Goal: Transaction & Acquisition: Subscribe to service/newsletter

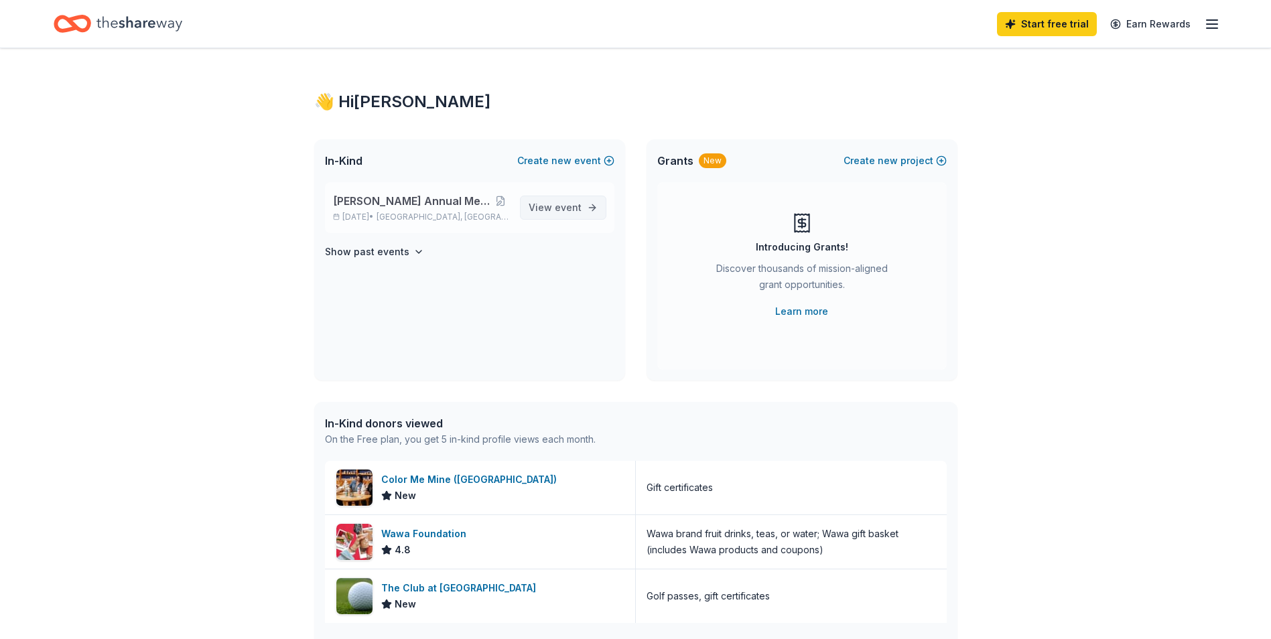
click at [563, 206] on span "event" at bounding box center [568, 207] width 27 height 11
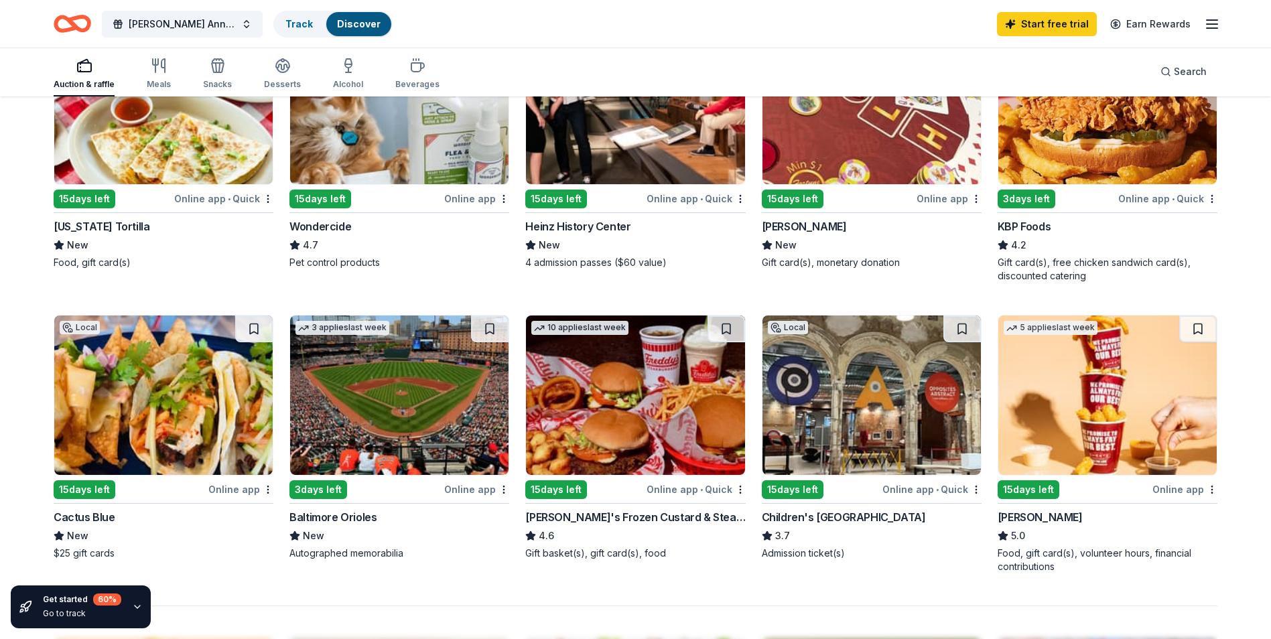
scroll to position [938, 0]
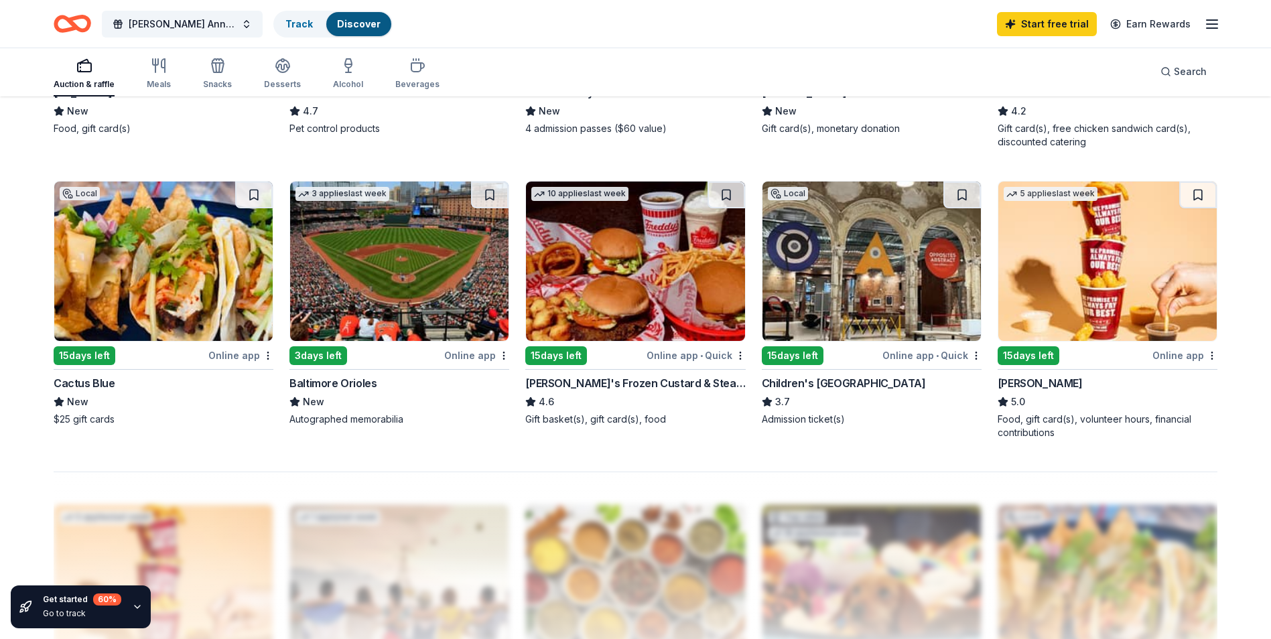
click at [188, 285] on img at bounding box center [163, 261] width 218 height 159
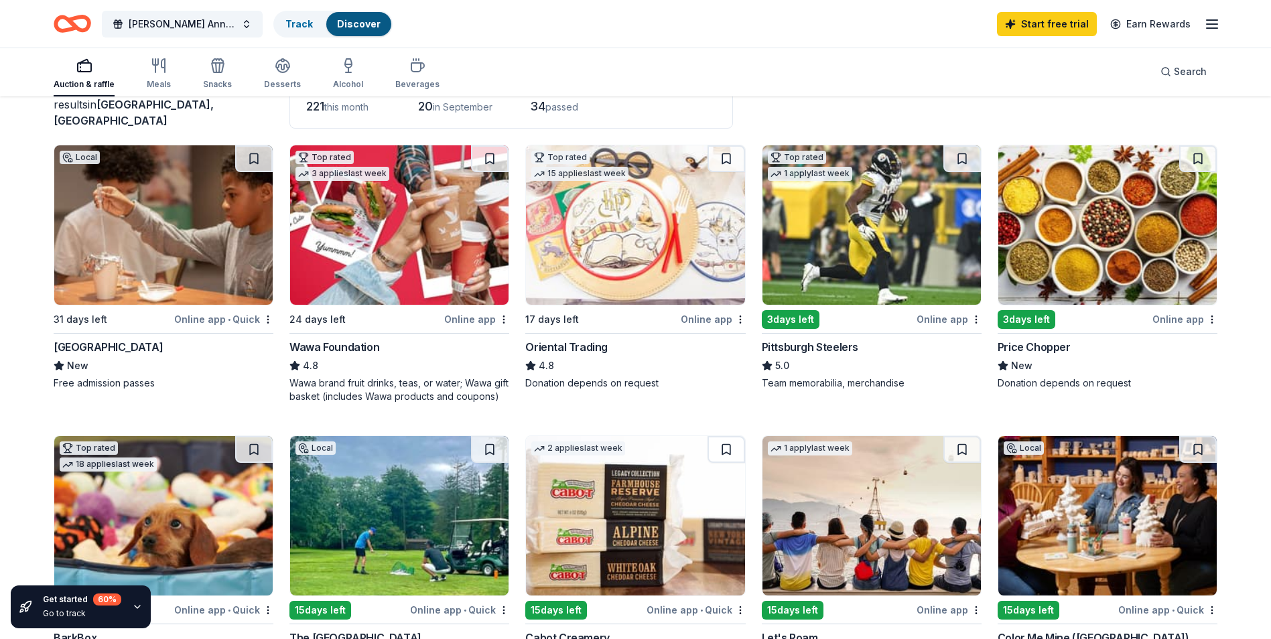
scroll to position [0, 0]
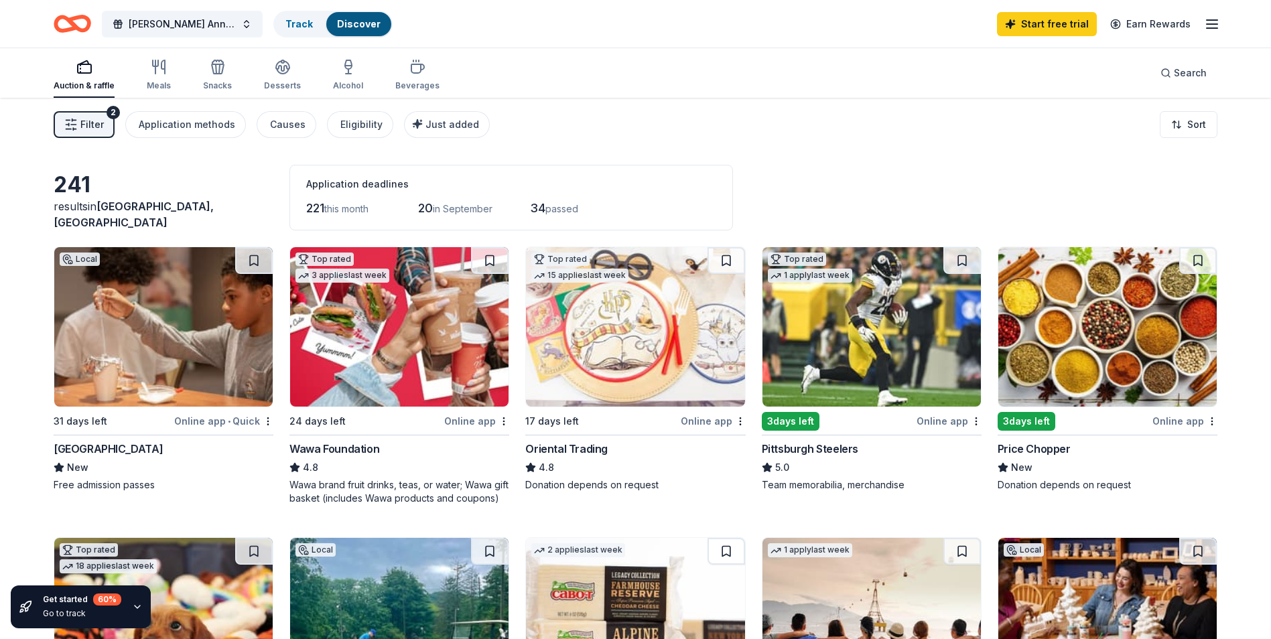
click at [816, 448] on div "Pittsburgh Steelers" at bounding box center [810, 449] width 96 height 16
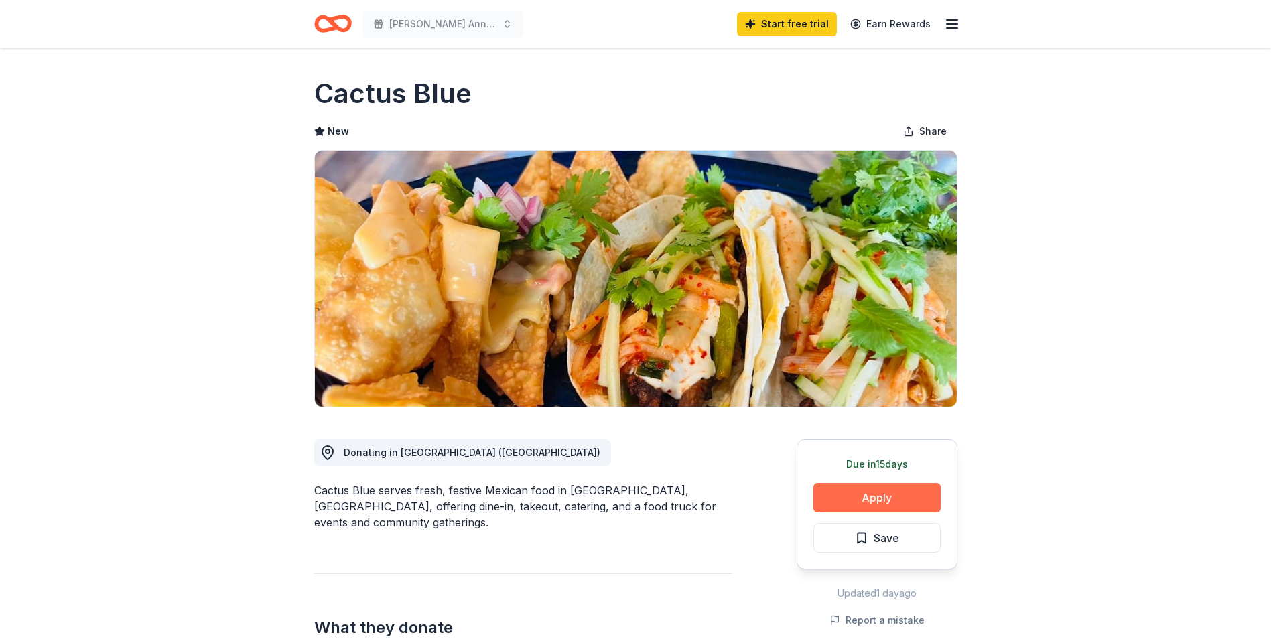
click at [864, 495] on button "Apply" at bounding box center [877, 497] width 127 height 29
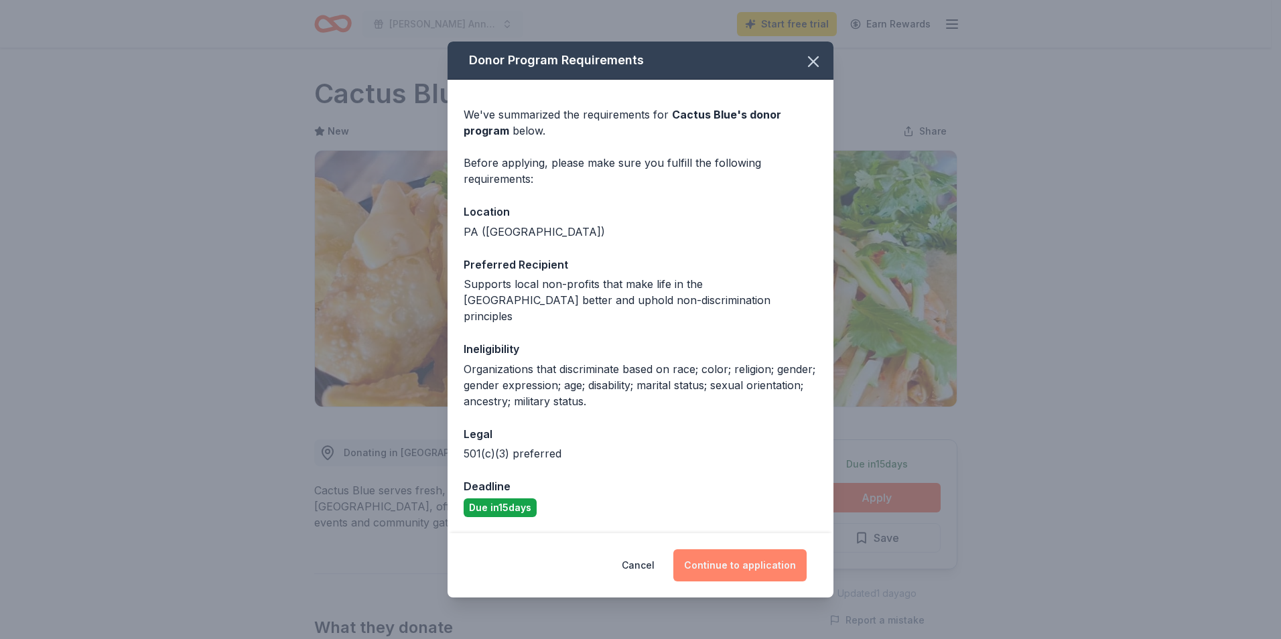
click at [745, 549] on button "Continue to application" at bounding box center [739, 565] width 133 height 32
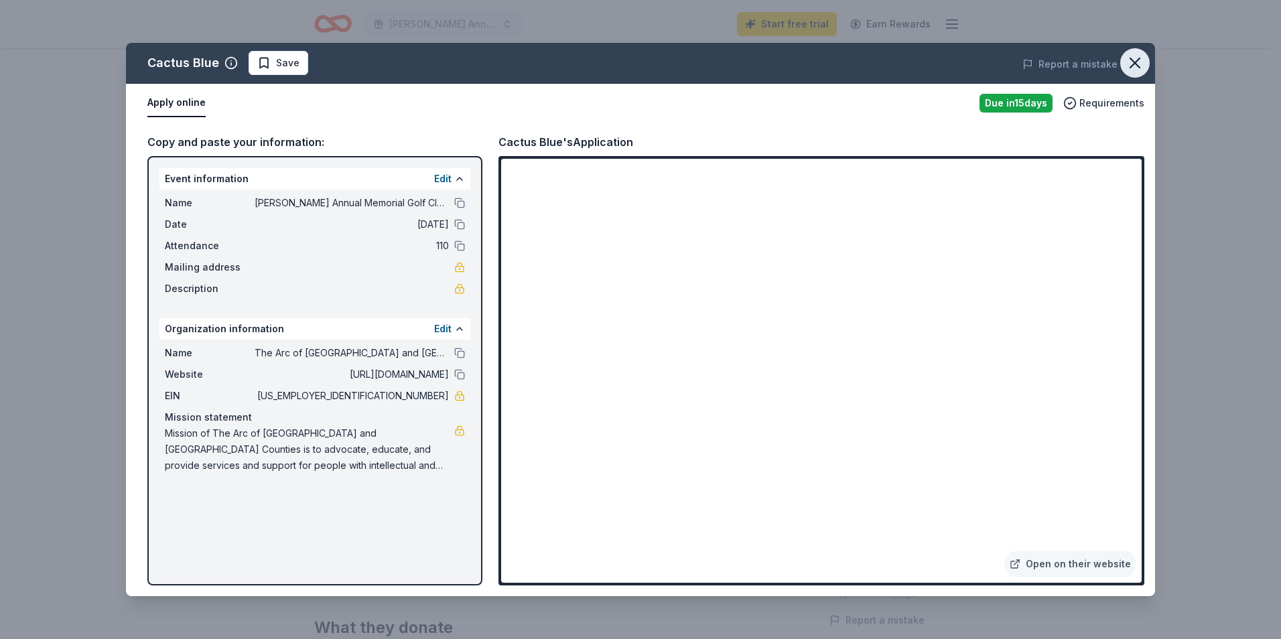
click at [1135, 62] on icon "button" at bounding box center [1134, 62] width 9 height 9
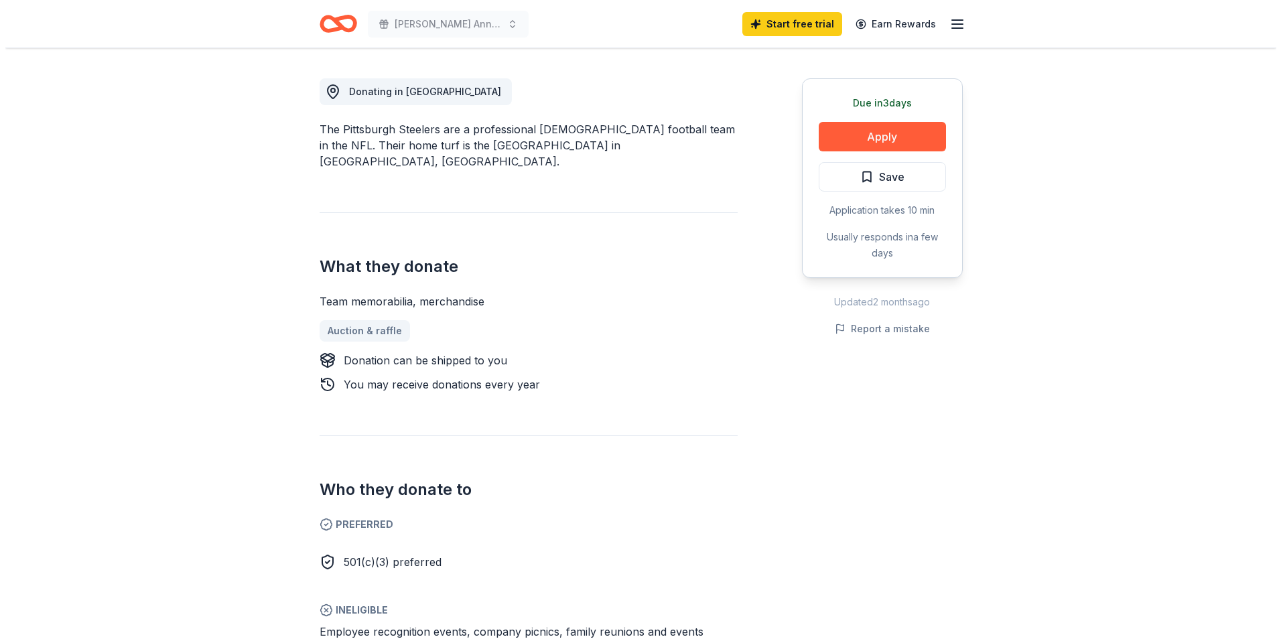
scroll to position [134, 0]
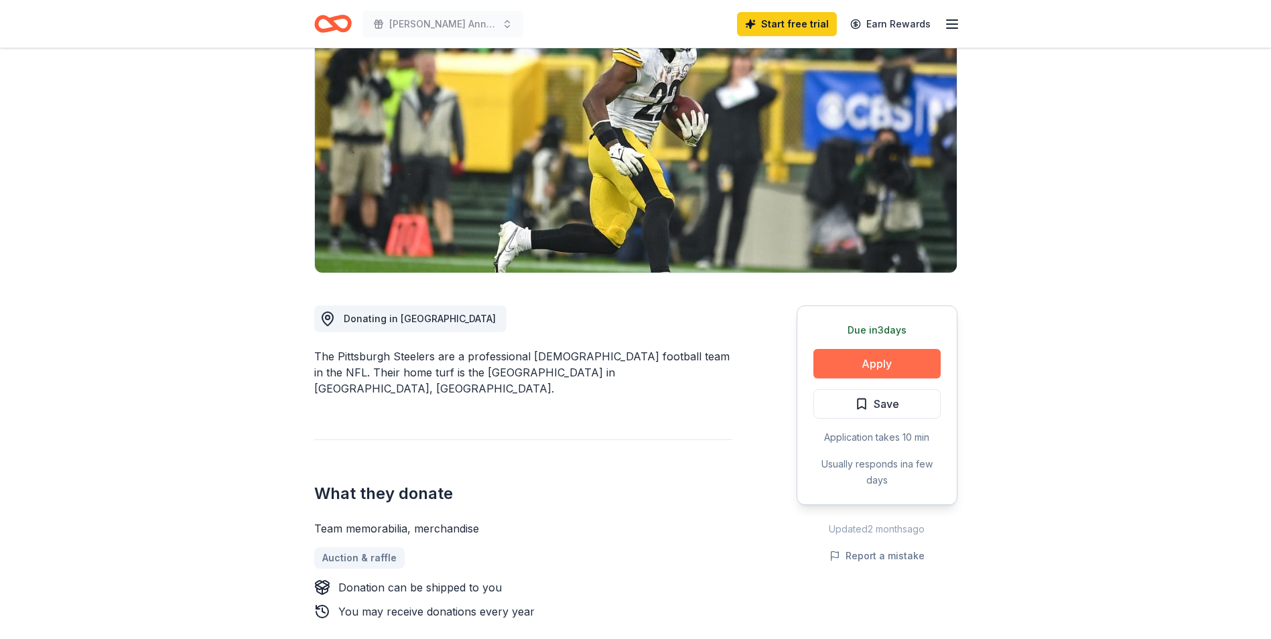
click at [891, 365] on button "Apply" at bounding box center [877, 363] width 127 height 29
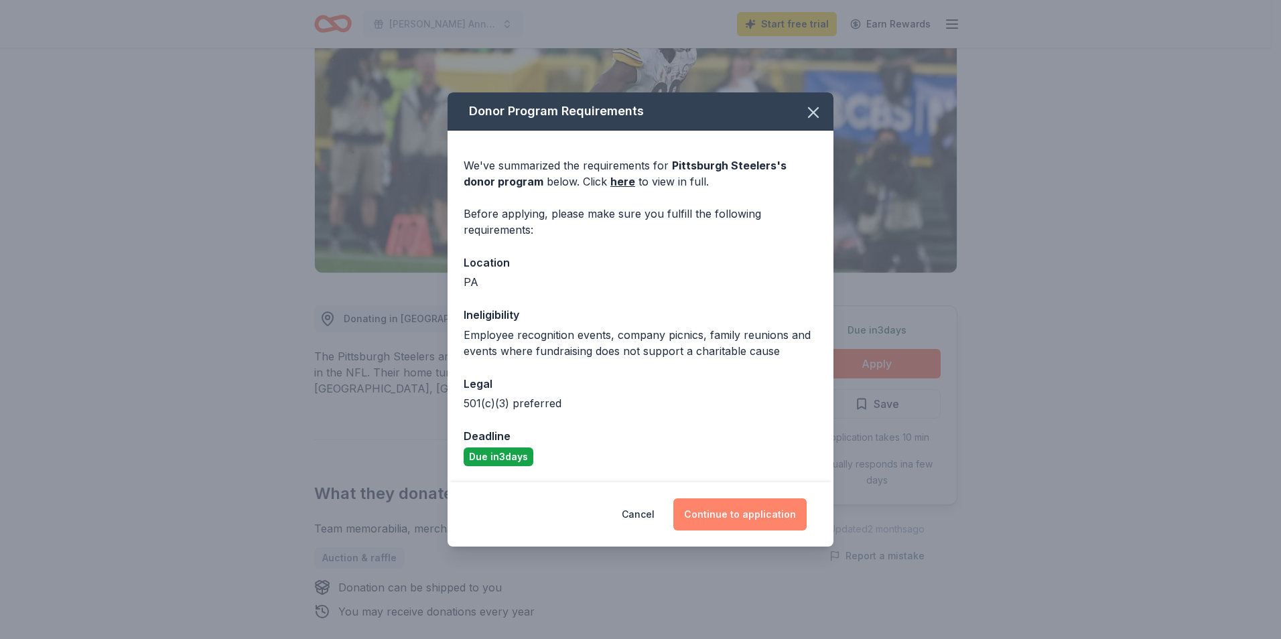
click at [775, 519] on button "Continue to application" at bounding box center [739, 515] width 133 height 32
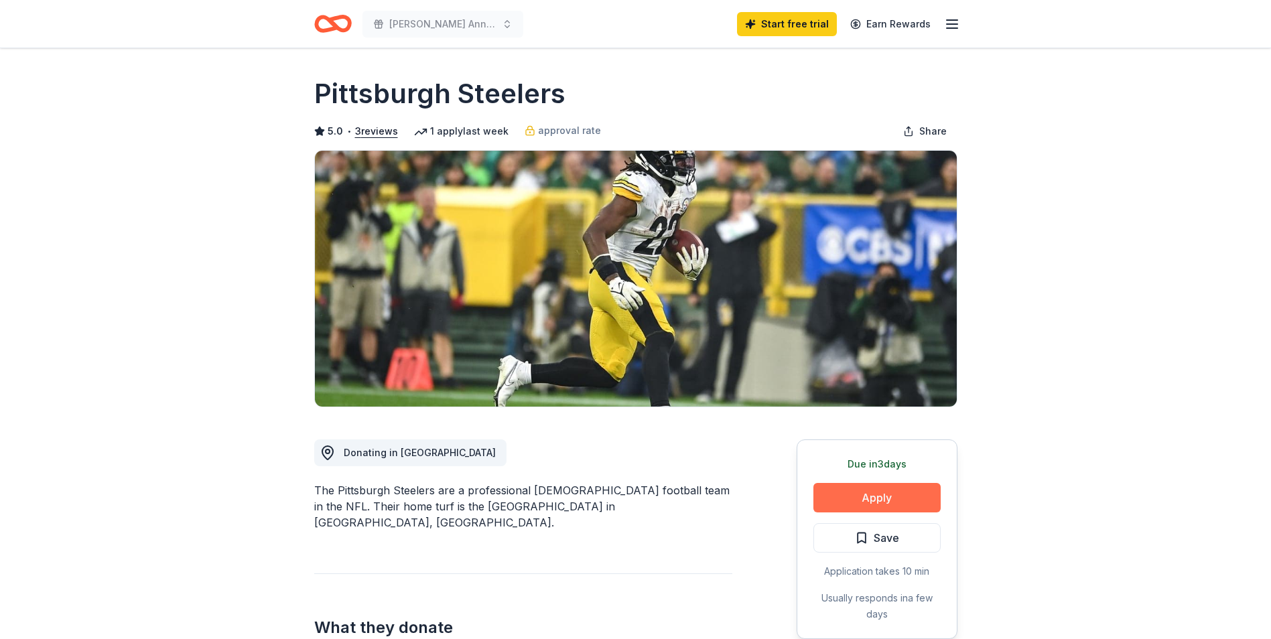
click at [902, 497] on button "Apply" at bounding box center [877, 497] width 127 height 29
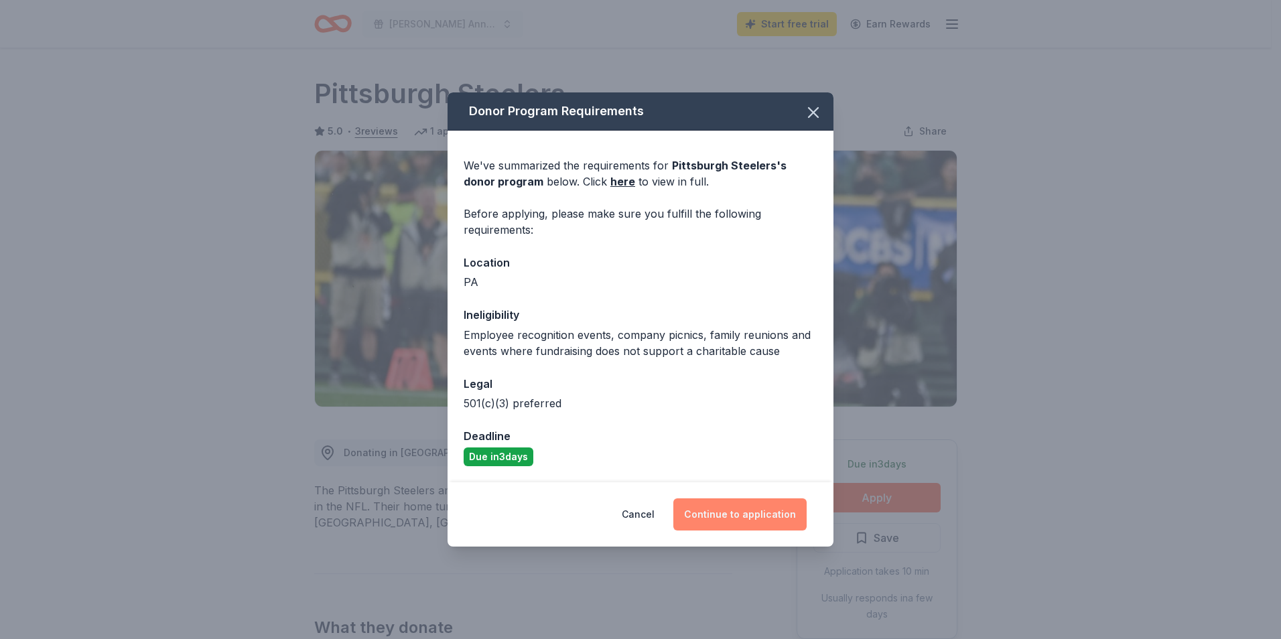
click at [777, 516] on button "Continue to application" at bounding box center [739, 515] width 133 height 32
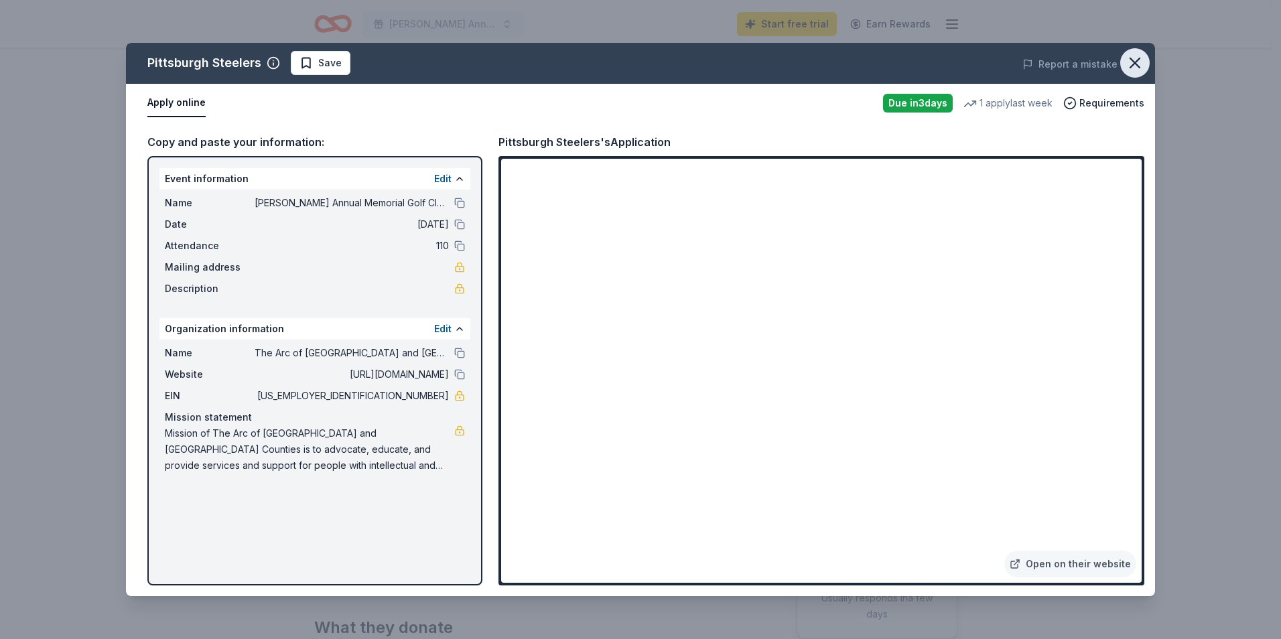
click at [1137, 60] on icon "button" at bounding box center [1135, 63] width 19 height 19
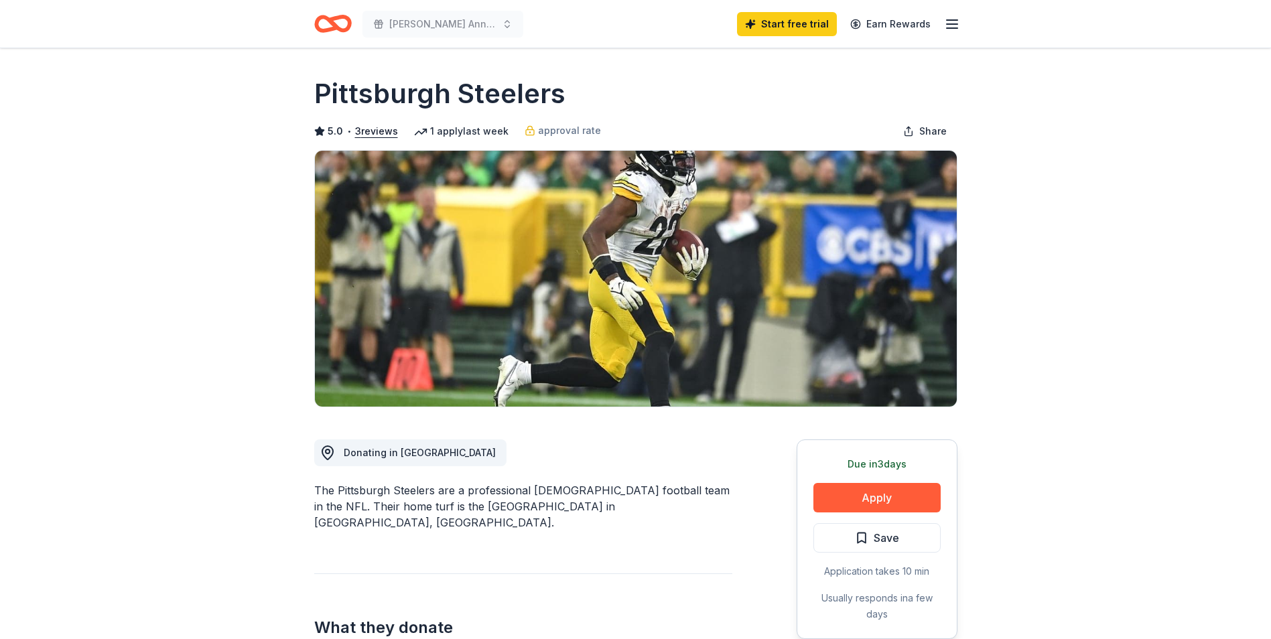
click at [346, 24] on icon "Home" at bounding box center [333, 23] width 38 height 31
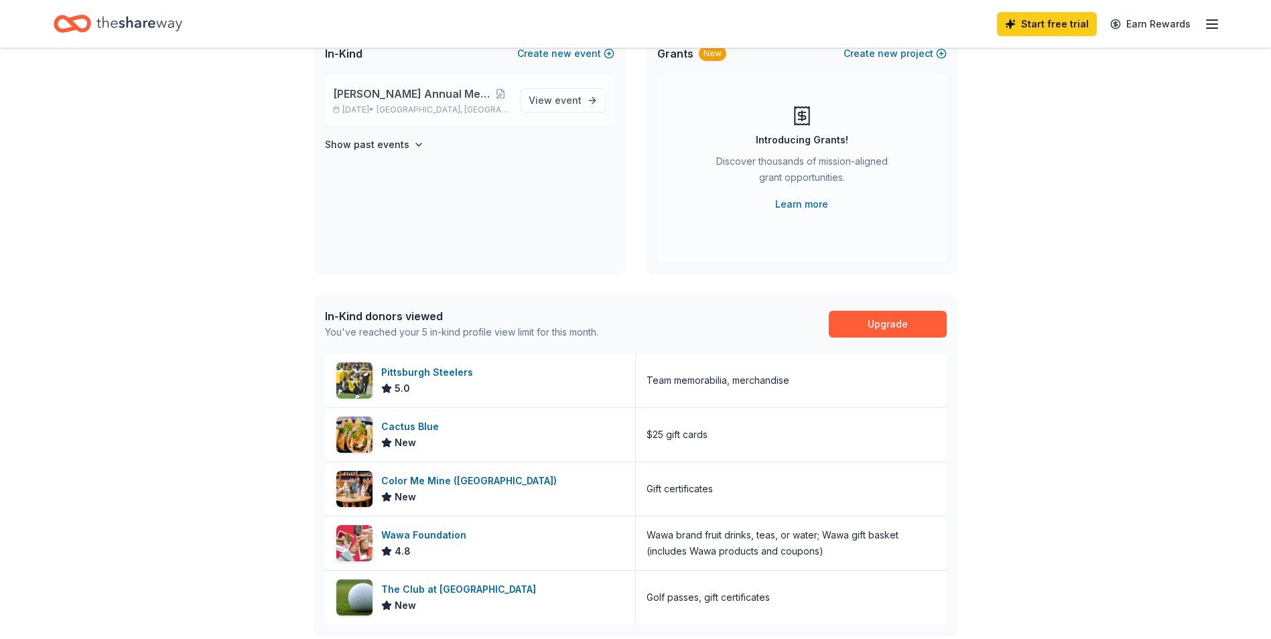
scroll to position [268, 0]
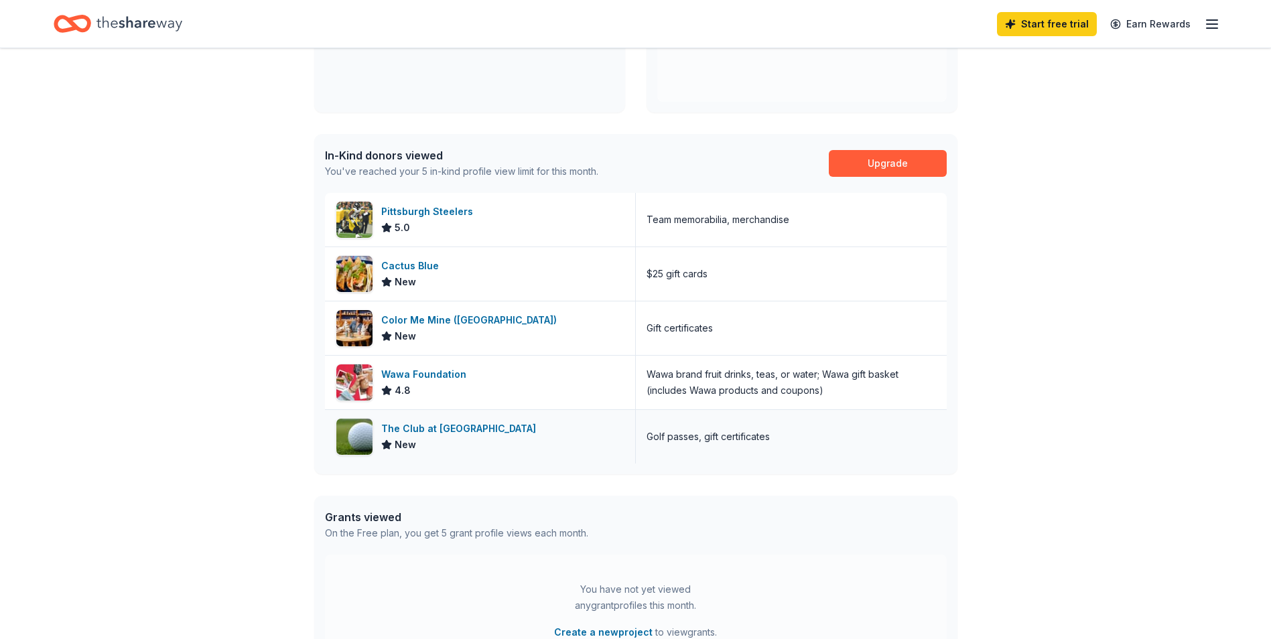
click at [459, 428] on div "The Club at [GEOGRAPHIC_DATA]" at bounding box center [461, 429] width 160 height 16
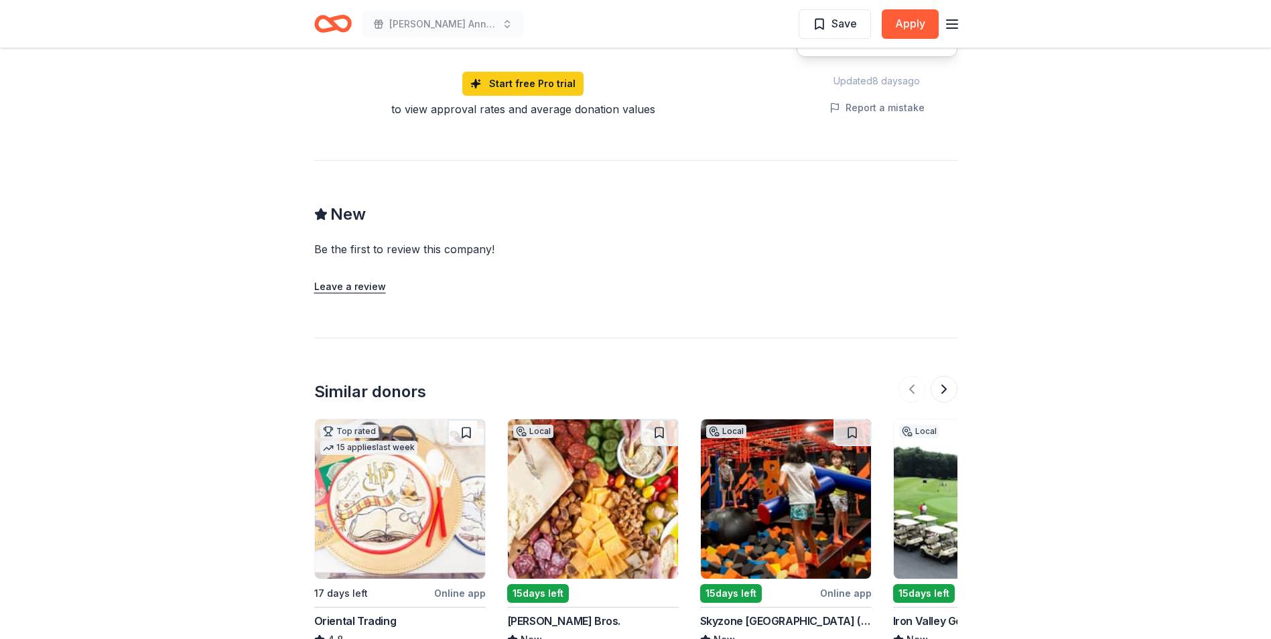
scroll to position [1072, 0]
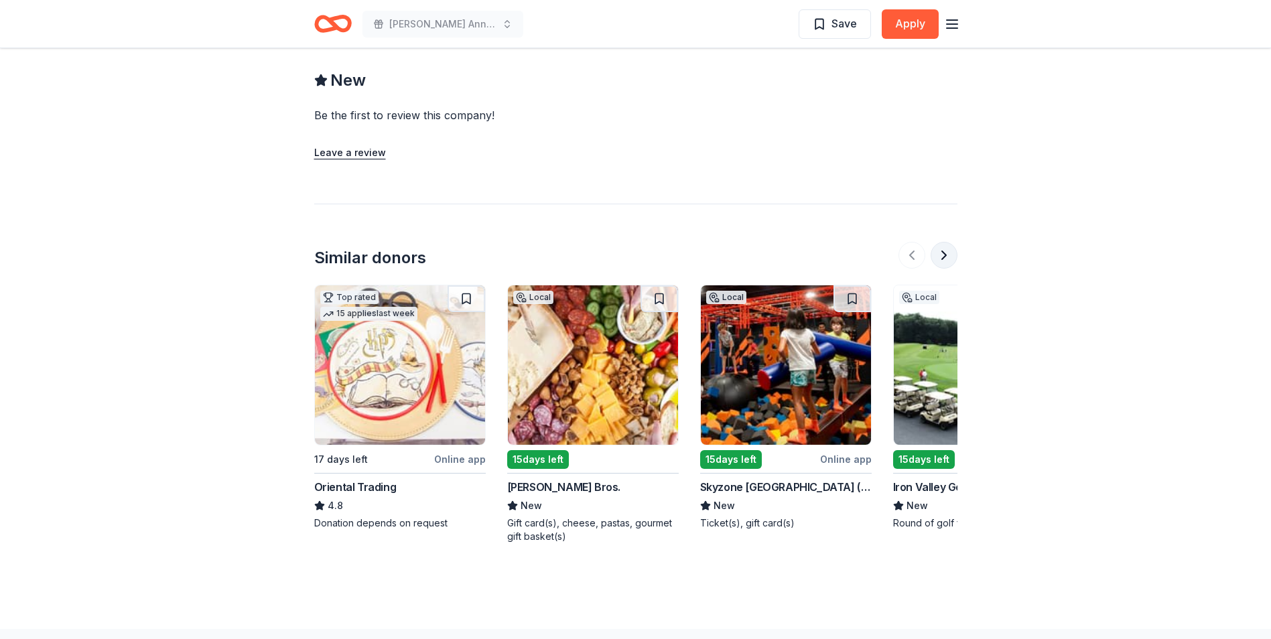
click at [938, 242] on button at bounding box center [944, 255] width 27 height 27
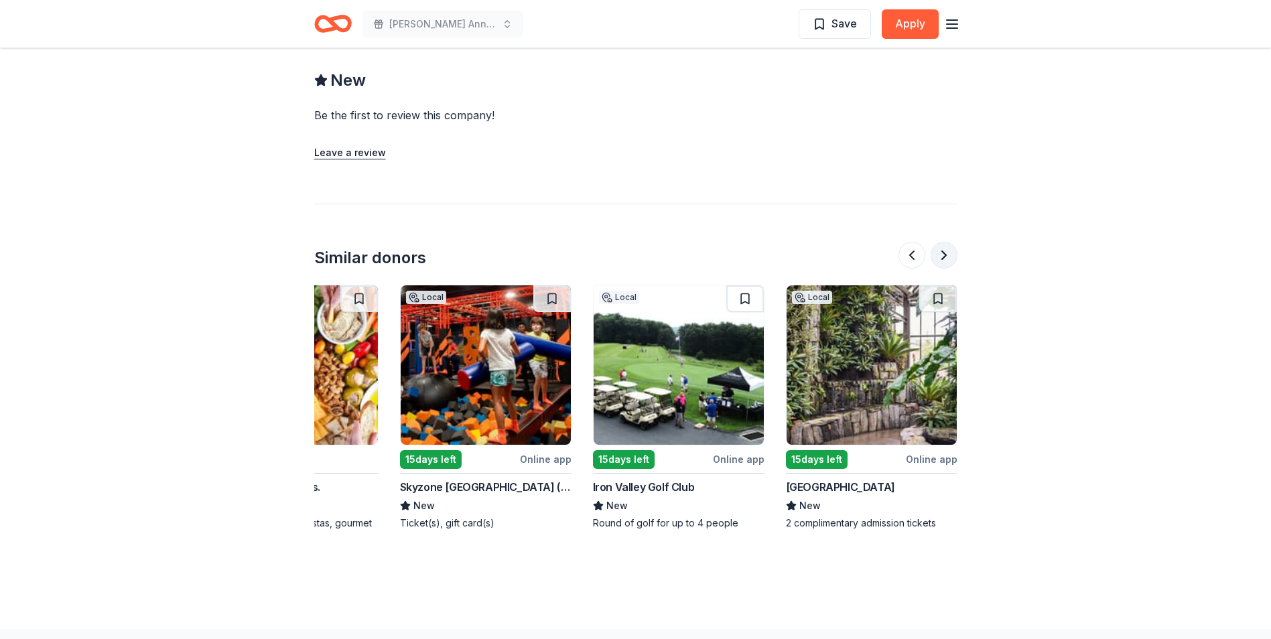
scroll to position [0, 579]
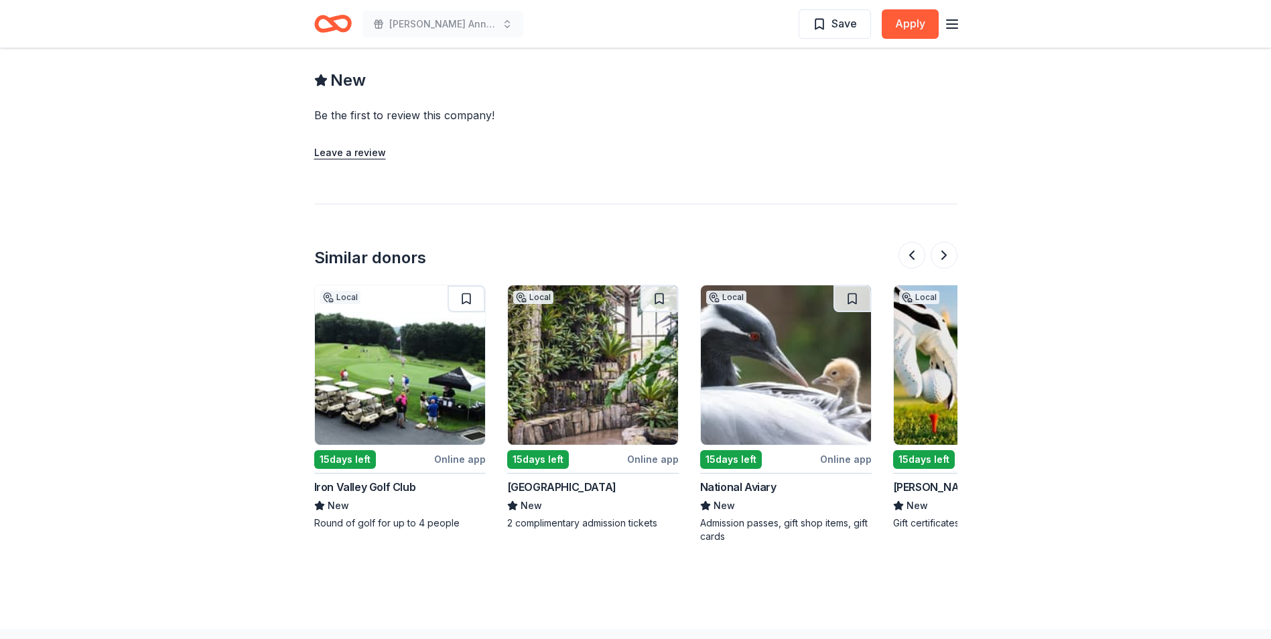
click at [377, 398] on img at bounding box center [400, 364] width 170 height 159
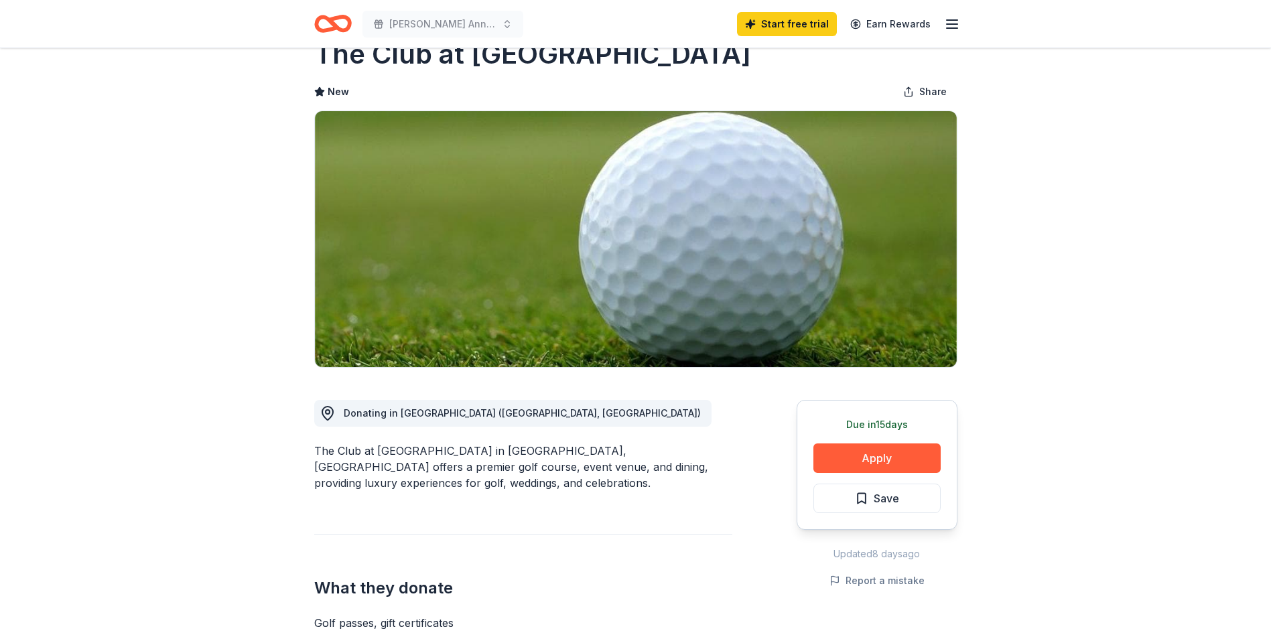
scroll to position [0, 0]
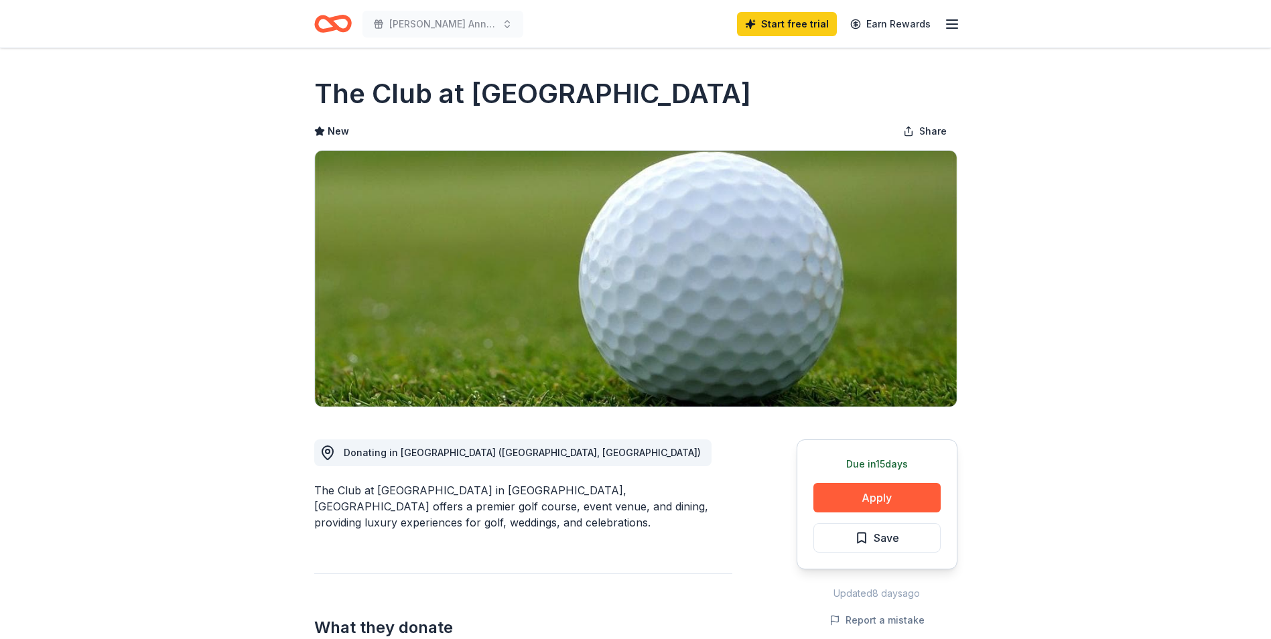
click at [341, 24] on icon "Home" at bounding box center [333, 23] width 38 height 31
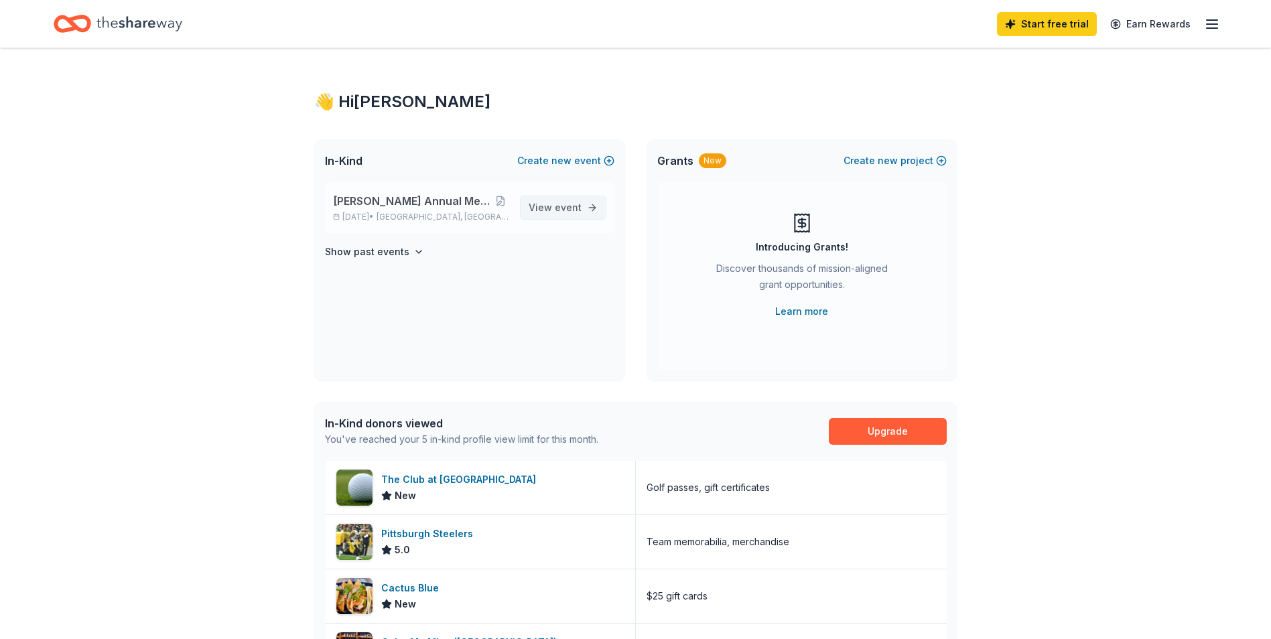
click at [557, 206] on span "event" at bounding box center [568, 207] width 27 height 11
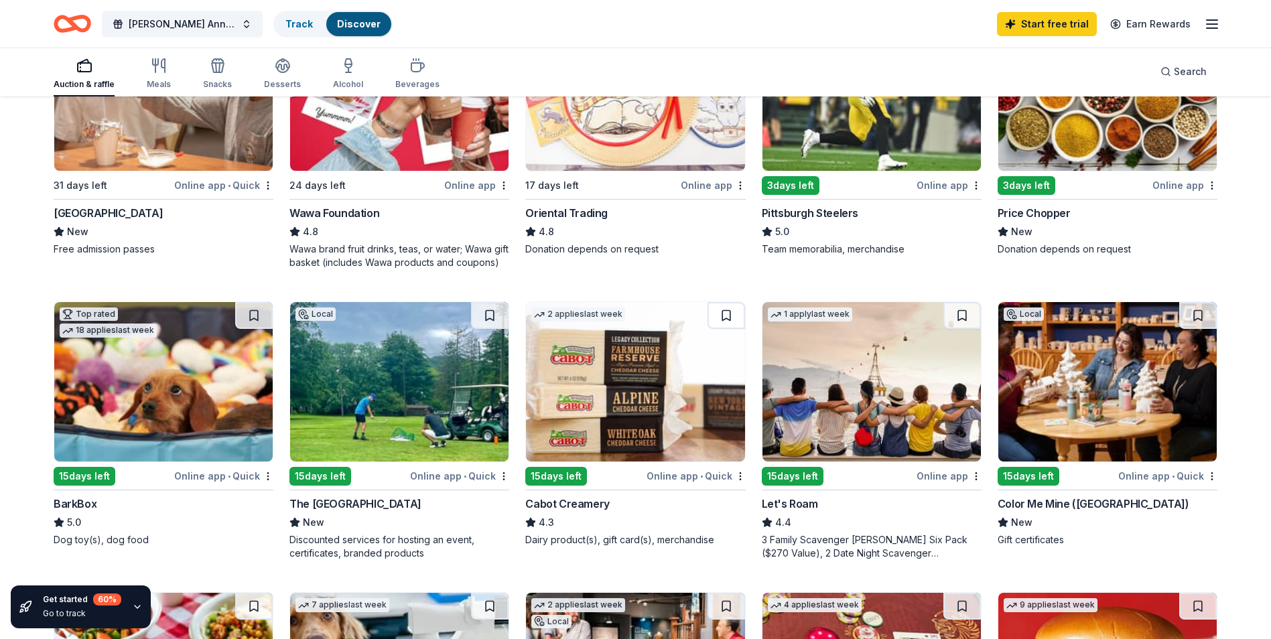
scroll to position [268, 0]
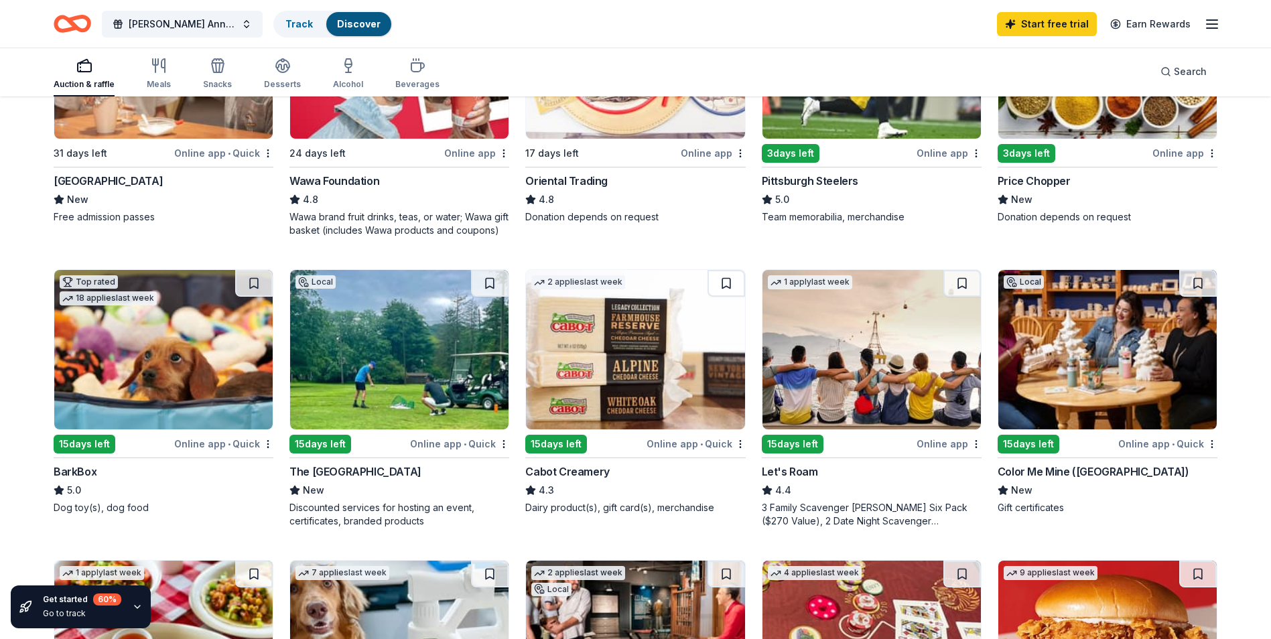
click at [409, 377] on img at bounding box center [399, 349] width 218 height 159
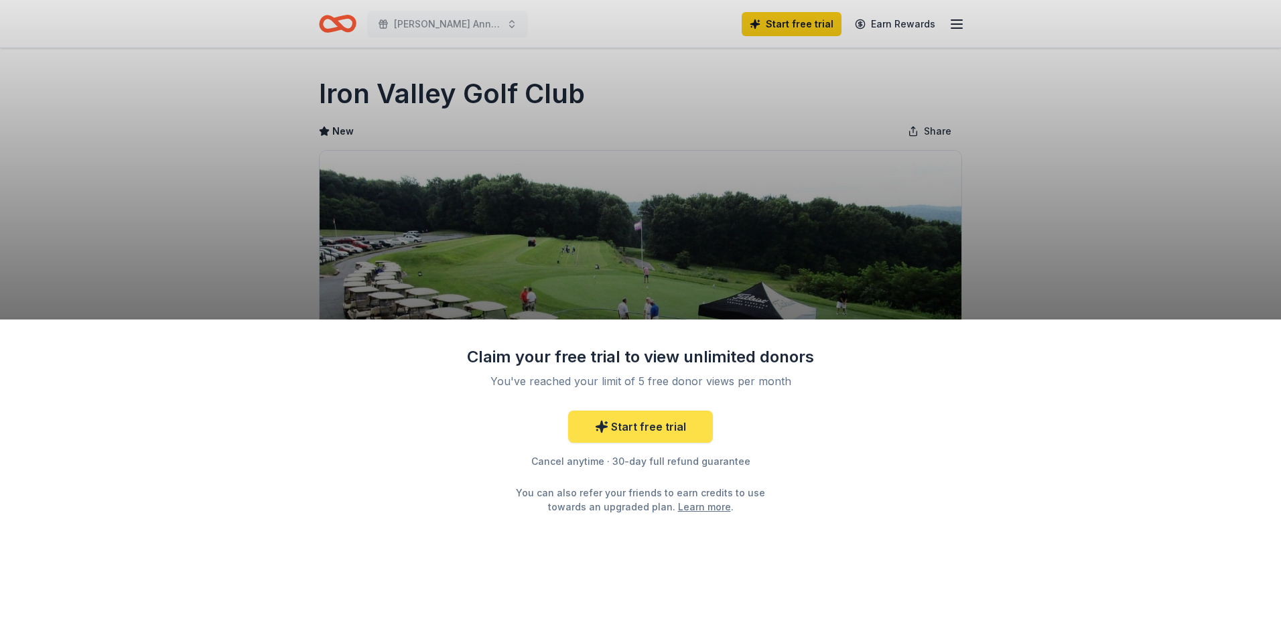
click at [633, 422] on link "Start free trial" at bounding box center [640, 427] width 145 height 32
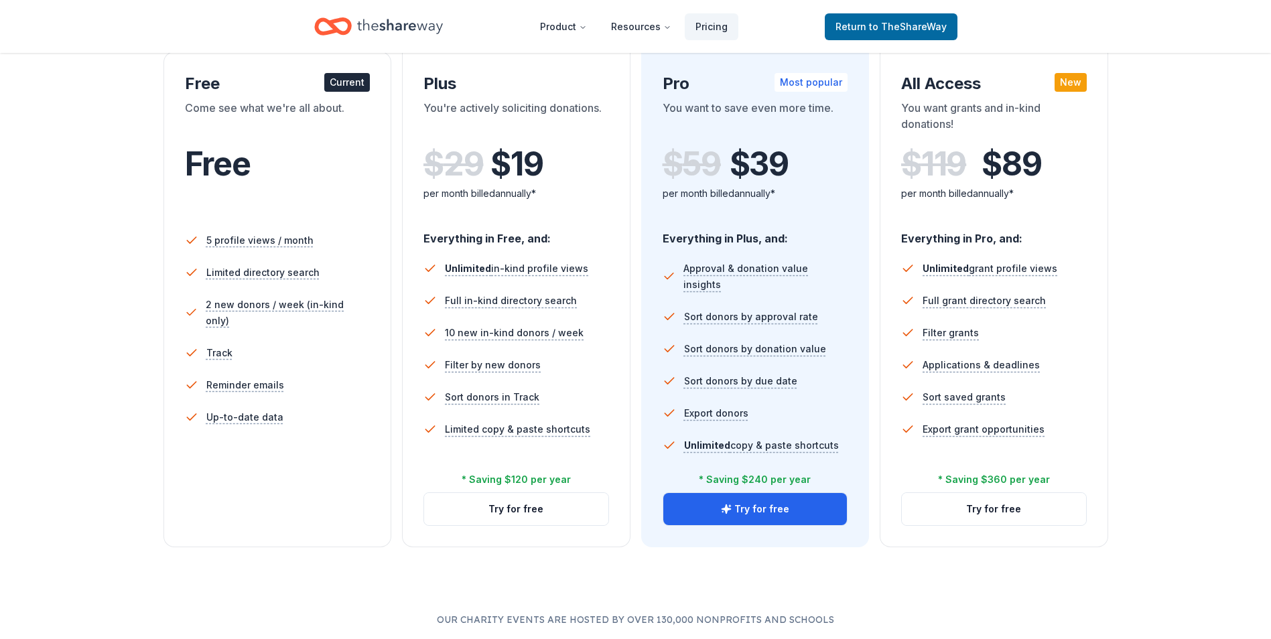
scroll to position [268, 0]
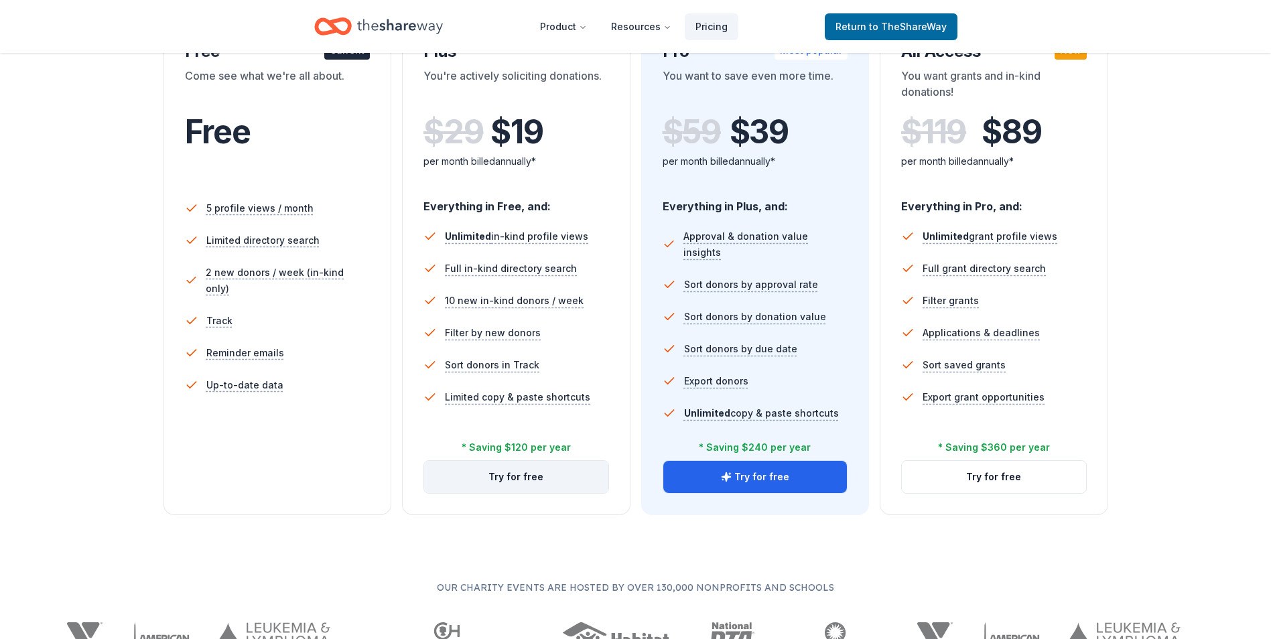
click at [537, 482] on button "Try for free" at bounding box center [516, 477] width 184 height 32
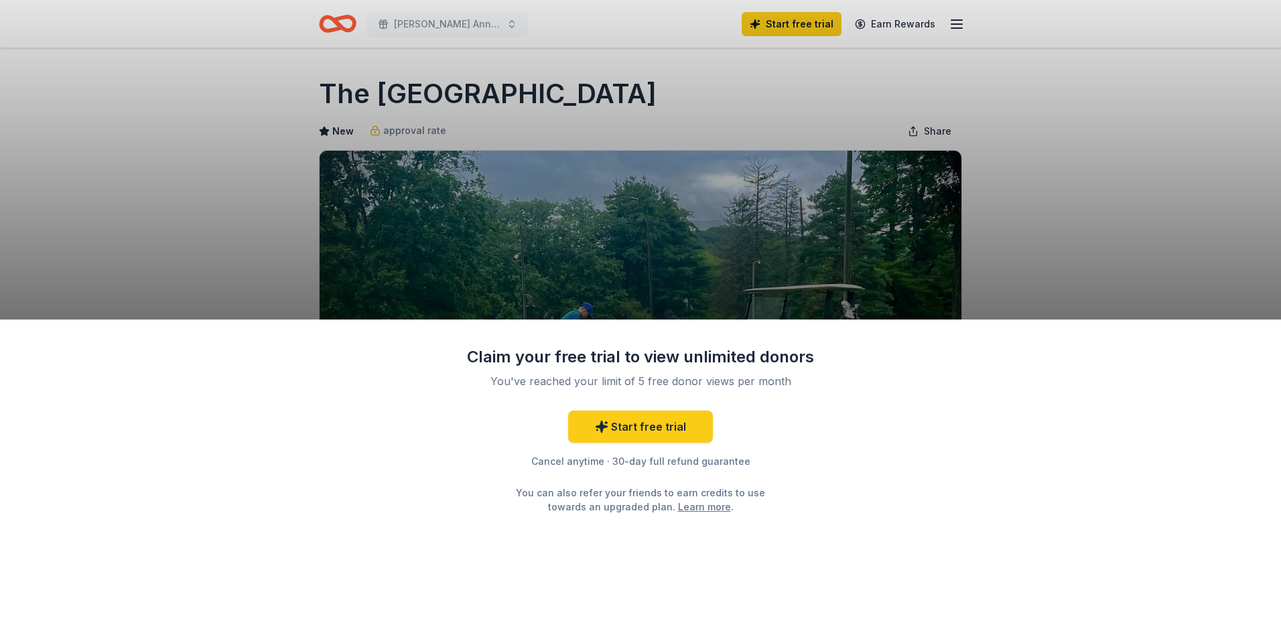
click at [803, 235] on div "Claim your free trial to view unlimited donors You've reached your limit of 5 f…" at bounding box center [640, 319] width 1281 height 639
